Goal: Task Accomplishment & Management: Use online tool/utility

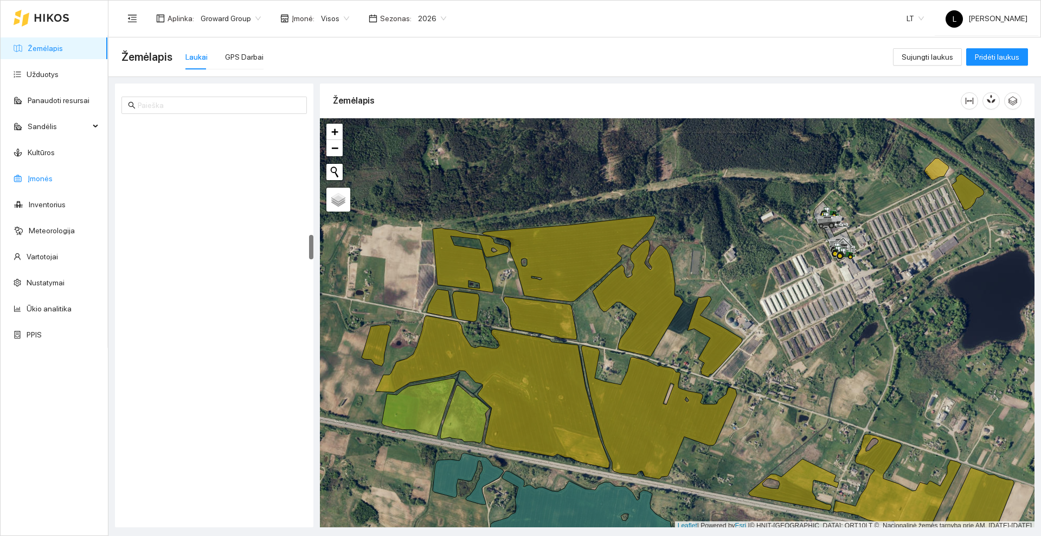
scroll to position [3, 0]
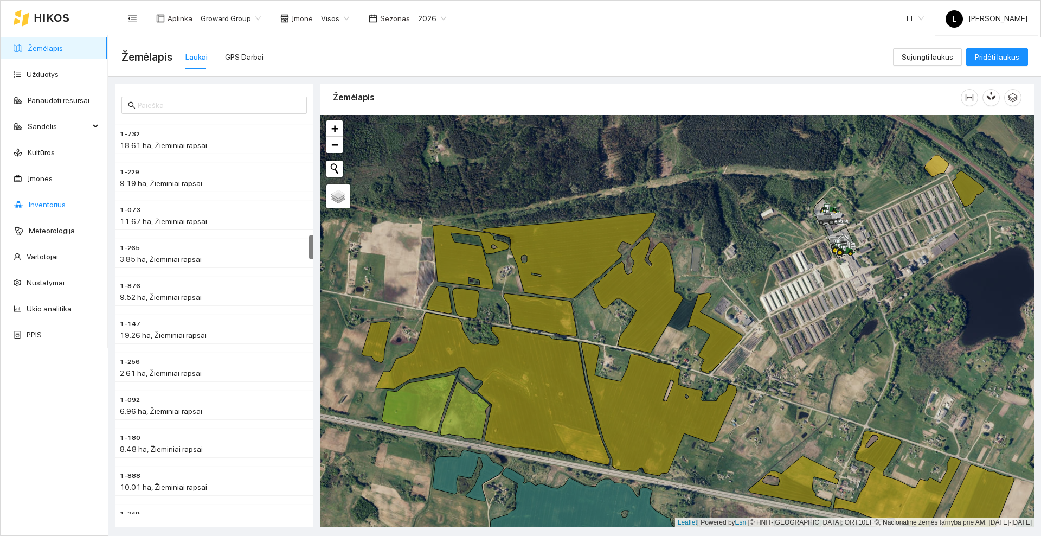
click at [42, 201] on link "Inventorius" at bounding box center [47, 204] width 37 height 9
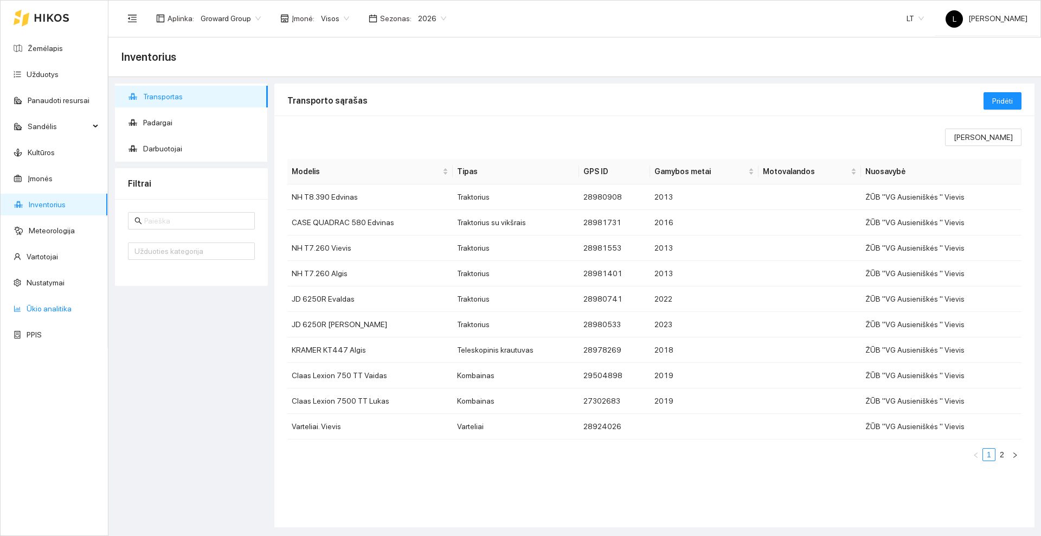
click at [41, 304] on link "Ūkio analitika" at bounding box center [49, 308] width 45 height 9
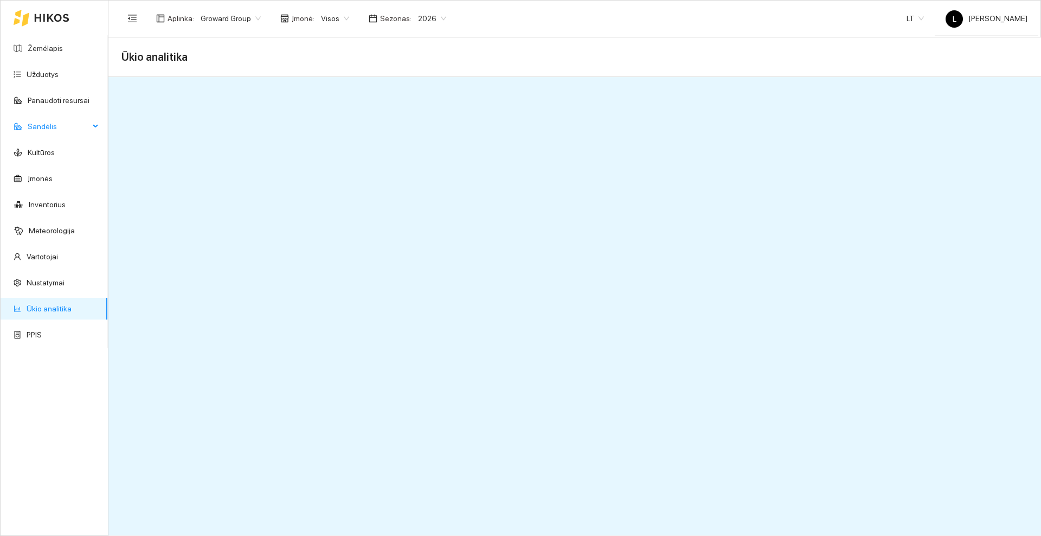
click at [92, 126] on div "Sandėlis" at bounding box center [54, 127] width 107 height 22
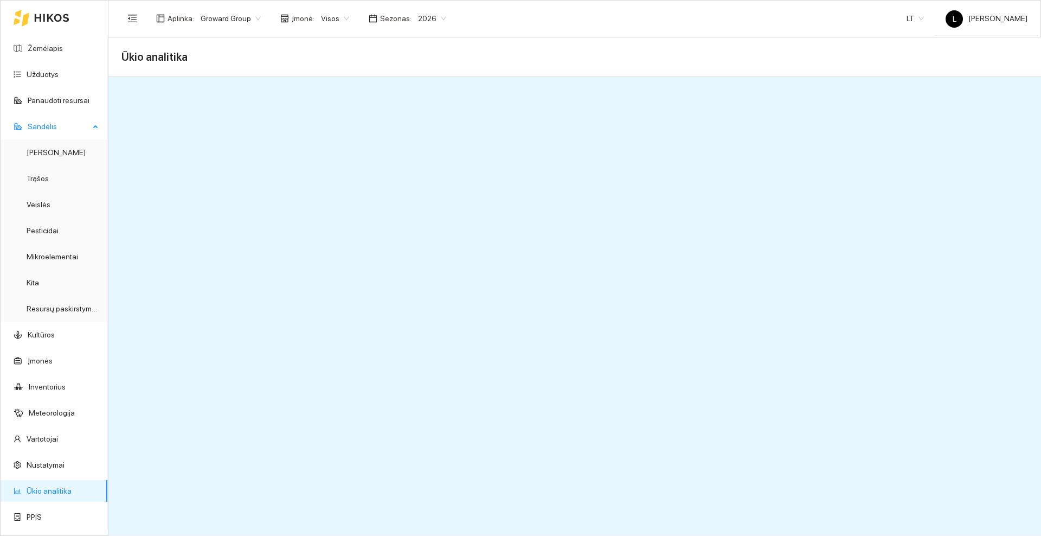
click at [97, 125] on div "Sandėlis" at bounding box center [54, 127] width 107 height 22
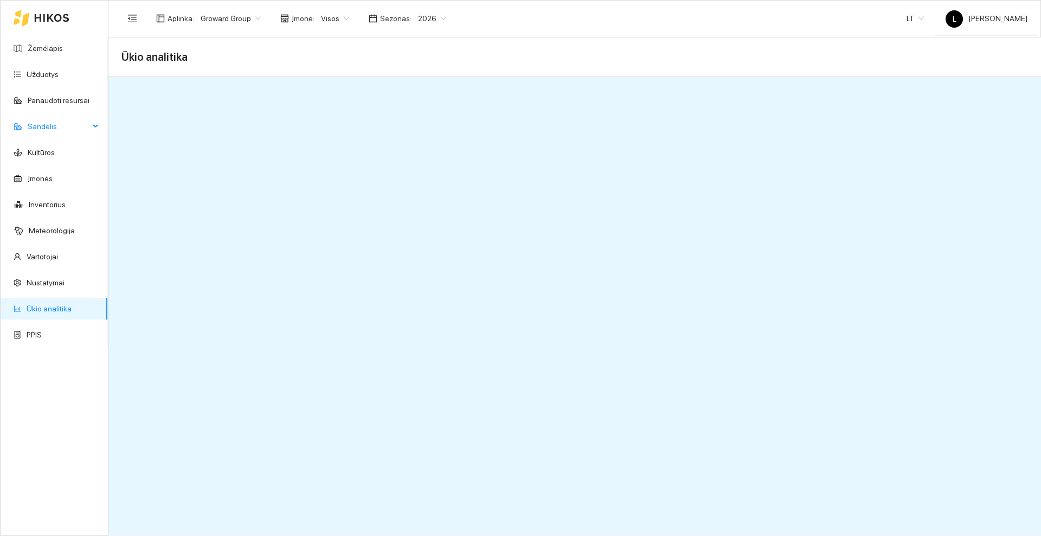
click at [97, 126] on icon at bounding box center [96, 126] width 5 height 0
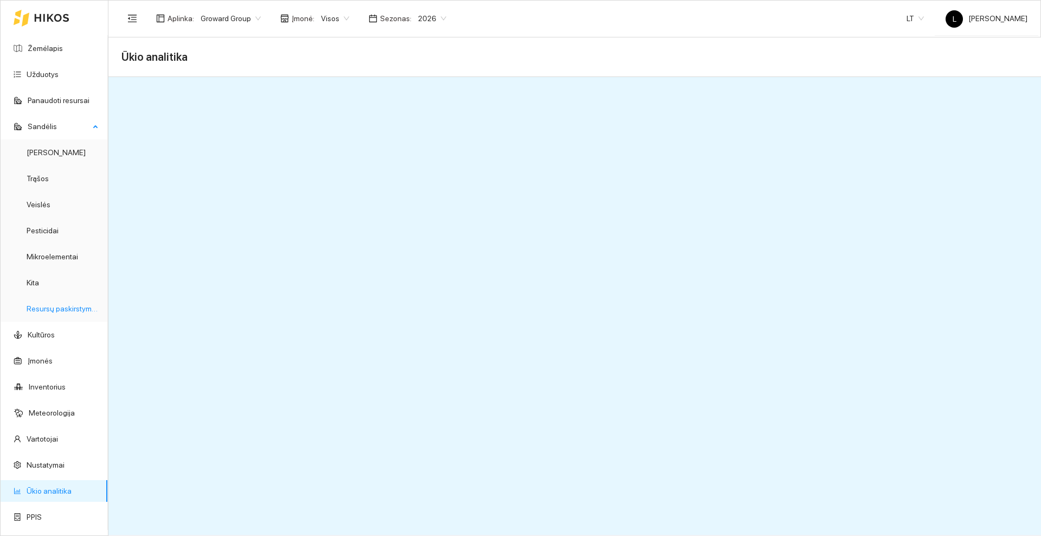
click at [62, 312] on link "Resursų paskirstymas" at bounding box center [63, 308] width 73 height 9
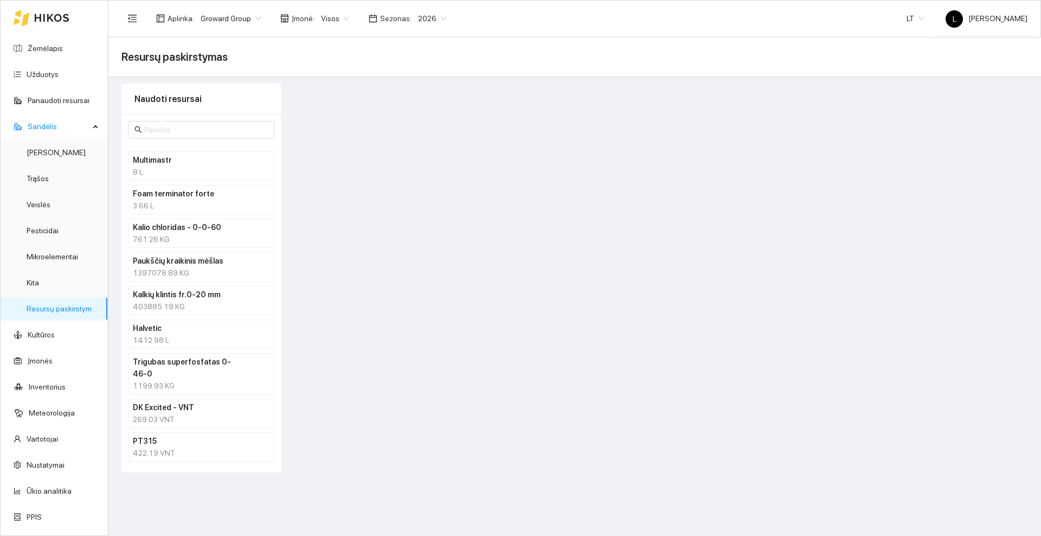
click at [189, 238] on div "761.26 KG" at bounding box center [201, 239] width 137 height 12
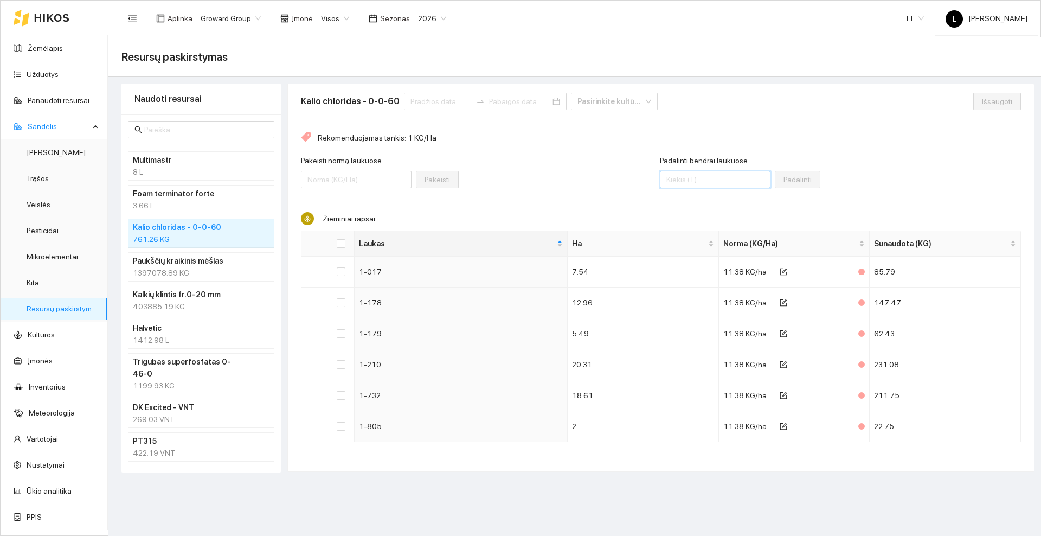
click at [710, 177] on input "Padalinti bendrai laukuose" at bounding box center [715, 179] width 111 height 17
type input "1200"
click at [613, 186] on div "Pakeisti normą laukuose Pakeisti" at bounding box center [480, 178] width 359 height 47
click at [343, 243] on input "Select all" at bounding box center [341, 243] width 9 height 9
checkbox input "true"
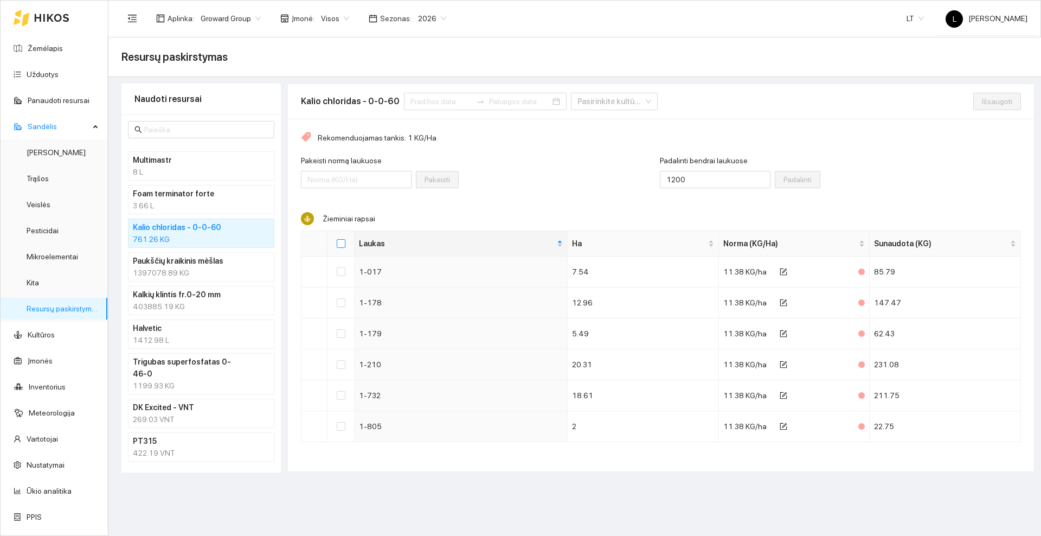
checkbox input "true"
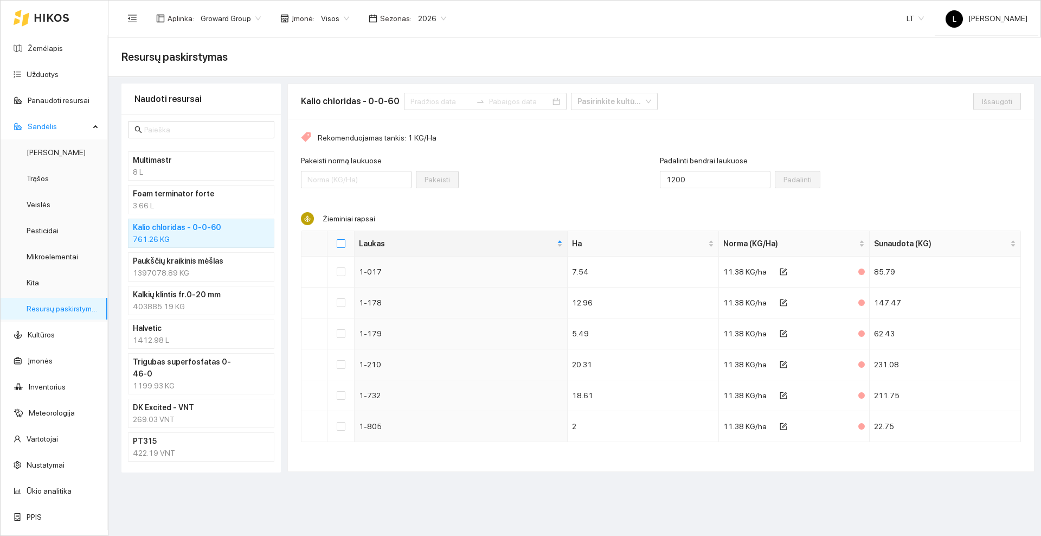
checkbox input "true"
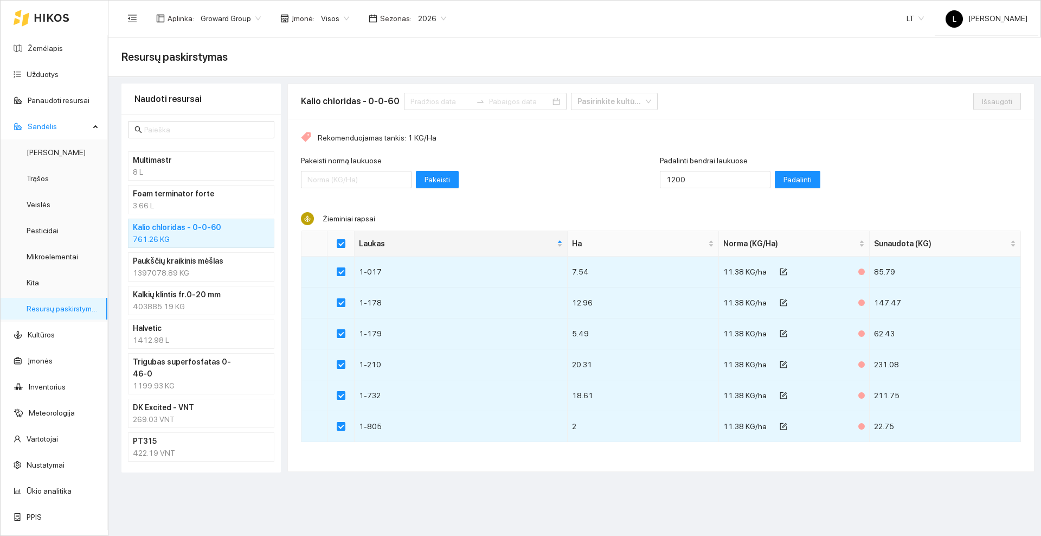
click at [575, 183] on div "Pakeisti normą laukuose Pakeisti" at bounding box center [480, 178] width 359 height 47
click at [426, 177] on span "Pakeisti" at bounding box center [437, 180] width 25 height 12
click at [784, 180] on span "Padalinti" at bounding box center [798, 180] width 28 height 12
click at [348, 175] on input "Pakeisti normą laukuose" at bounding box center [356, 179] width 111 height 17
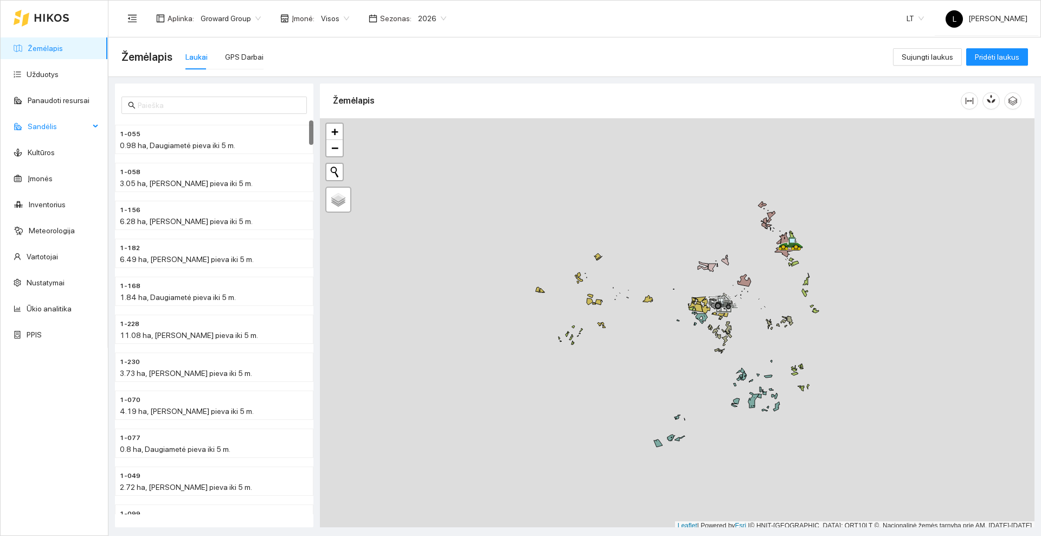
click at [85, 128] on span "Sandėlis" at bounding box center [59, 127] width 62 height 22
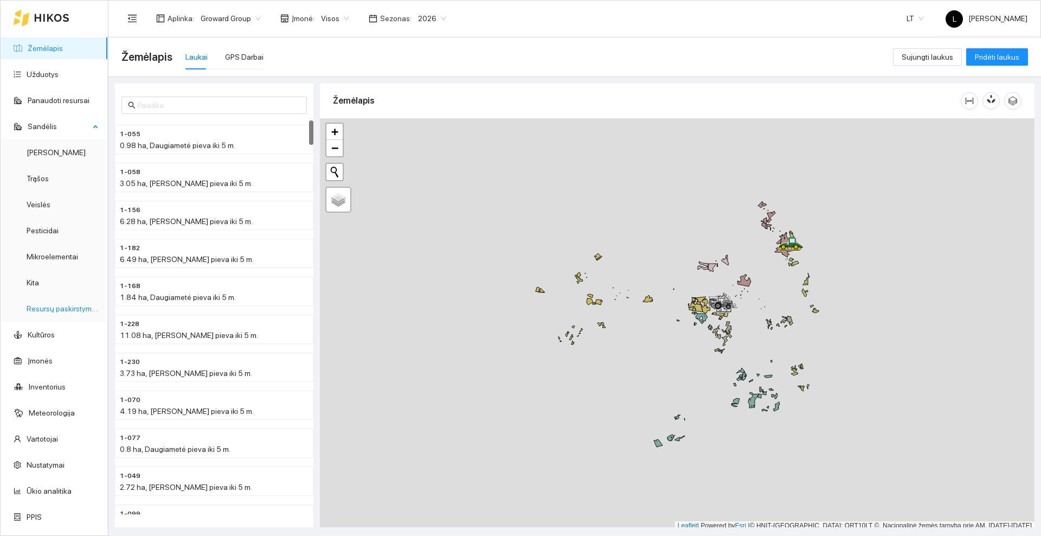
click at [48, 306] on link "Resursų paskirstymas" at bounding box center [63, 308] width 73 height 9
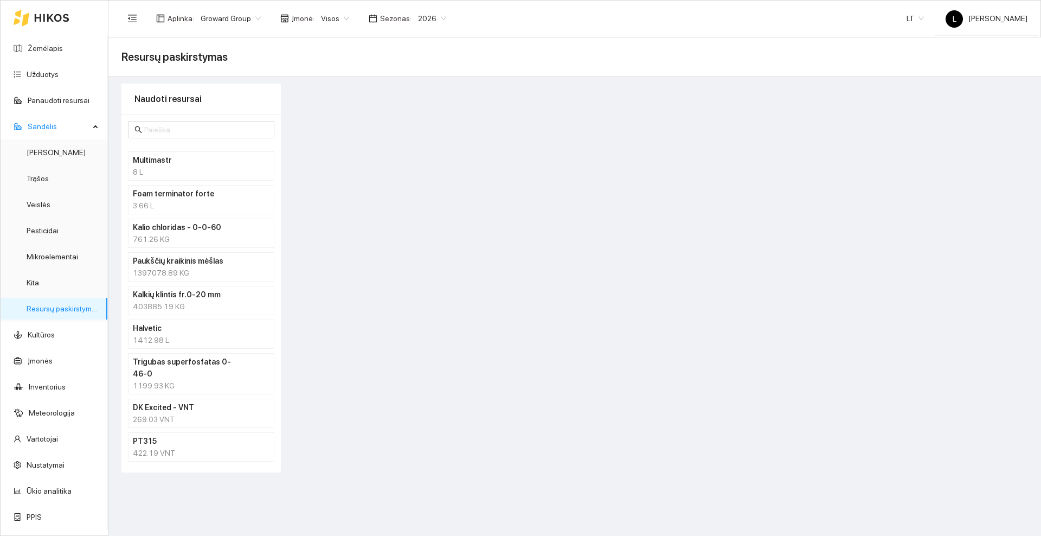
click at [182, 267] on div "1397078.89 KG" at bounding box center [201, 273] width 137 height 12
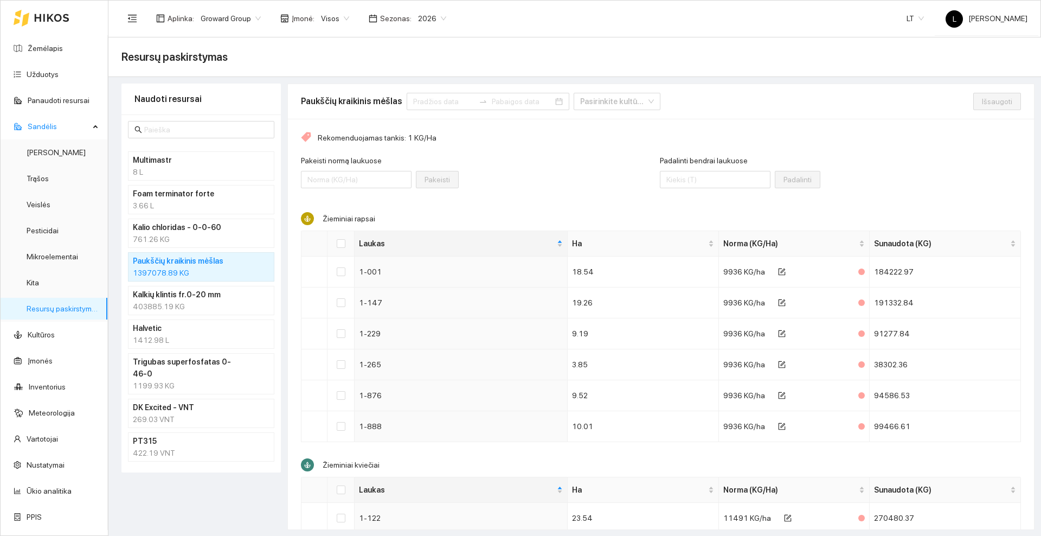
scroll to position [126, 0]
